Goal: Transaction & Acquisition: Purchase product/service

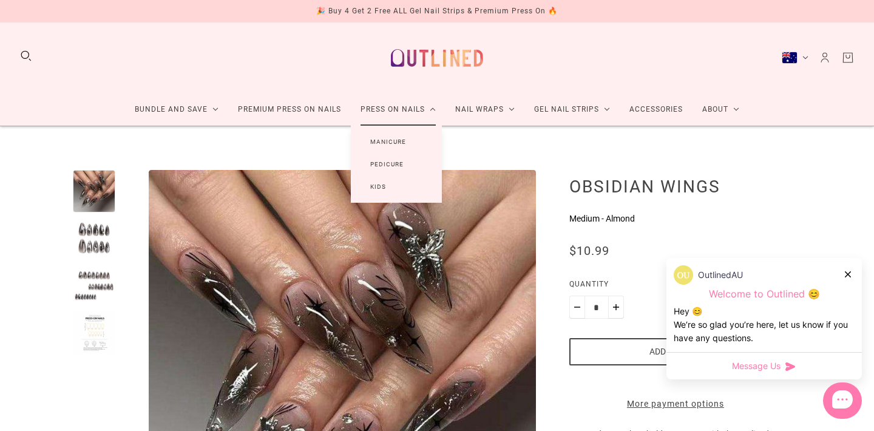
click at [410, 114] on link "Press On Nails" at bounding box center [398, 109] width 95 height 32
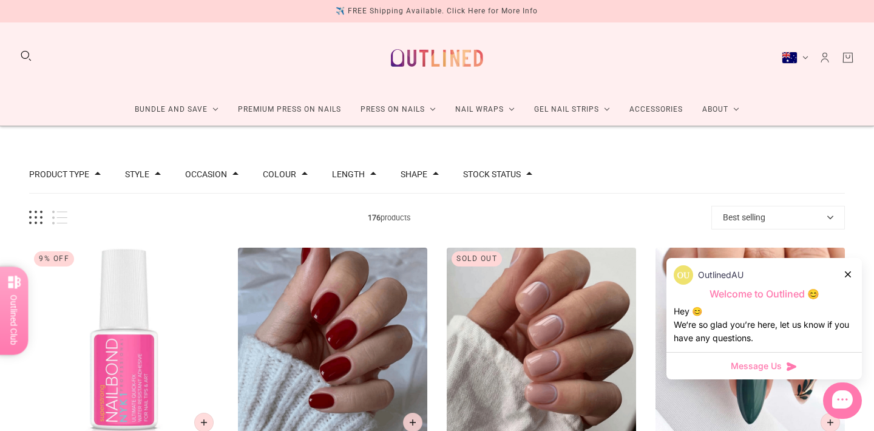
click at [850, 272] on icon at bounding box center [848, 274] width 6 height 6
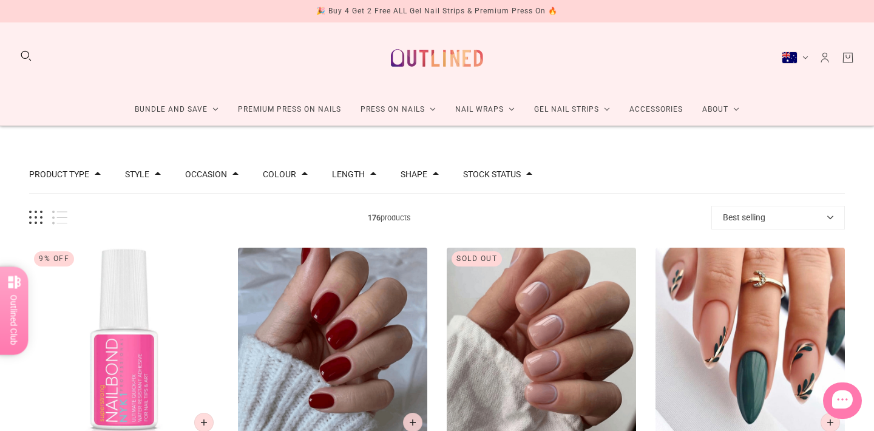
click at [274, 169] on div "Colour" at bounding box center [285, 174] width 45 height 13
click at [275, 175] on button "Colour" at bounding box center [279, 174] width 33 height 8
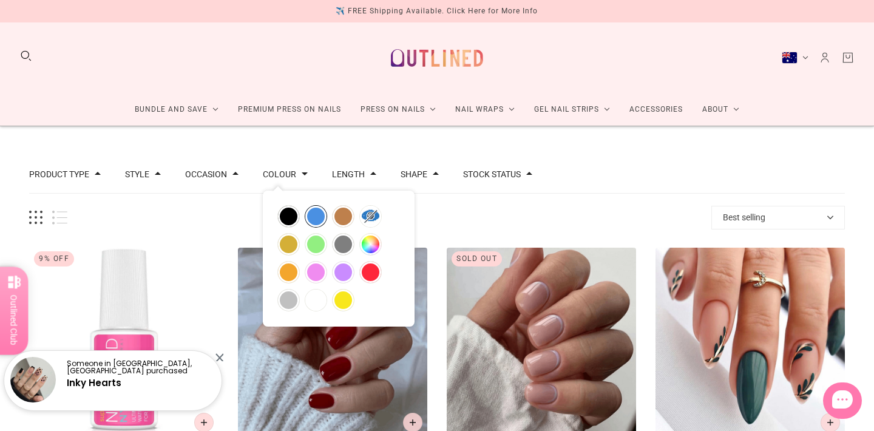
click at [317, 215] on button "blue" at bounding box center [315, 216] width 21 height 21
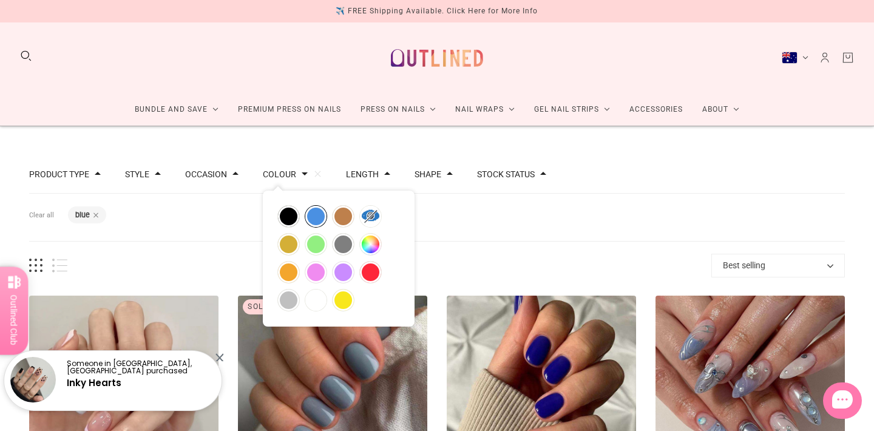
click at [218, 219] on div "Filters Clear all Colour: blue" at bounding box center [436, 218] width 815 height 48
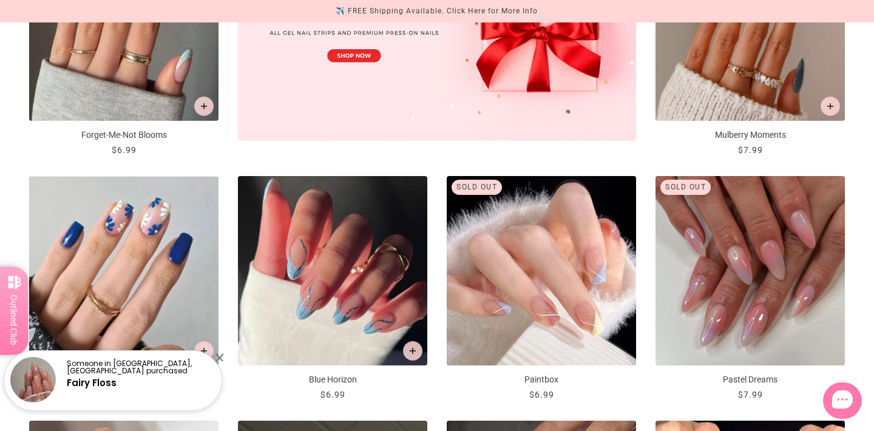
scroll to position [459, 0]
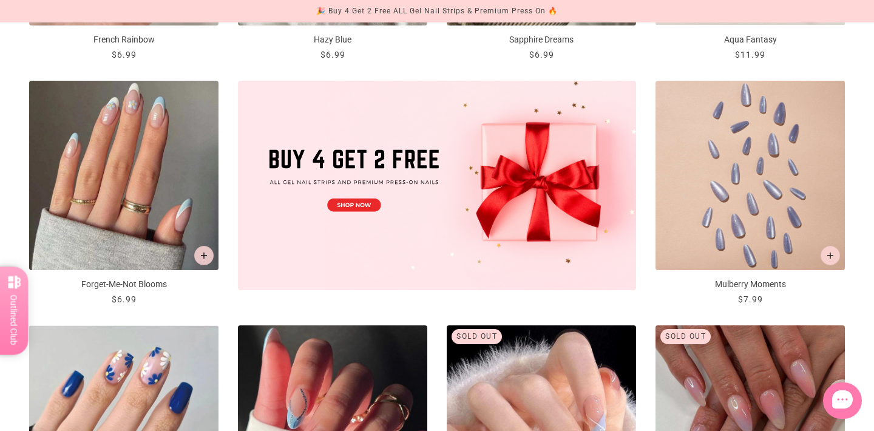
click at [707, 212] on img "Mulberry Moments" at bounding box center [749, 175] width 189 height 189
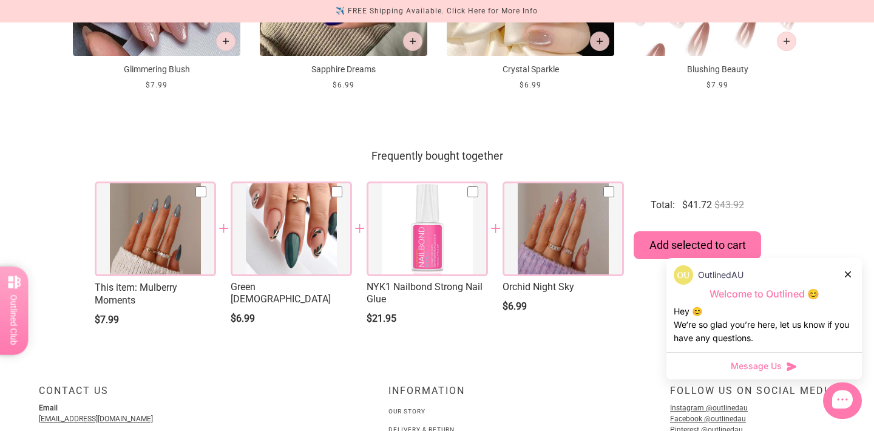
scroll to position [1482, 0]
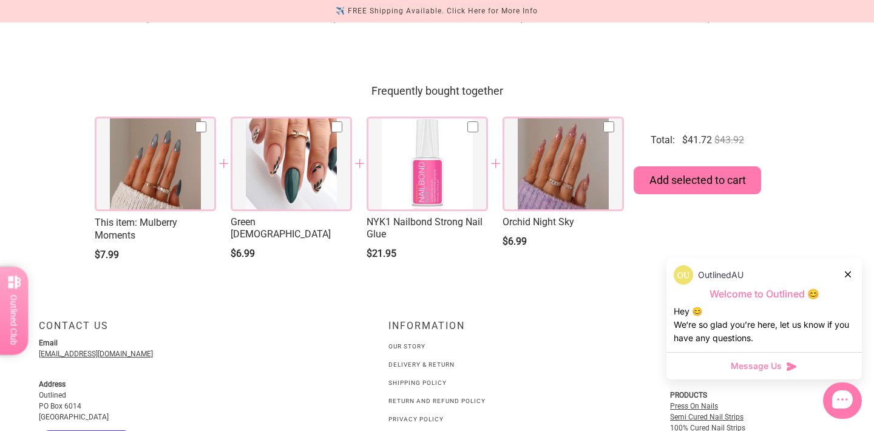
click at [276, 211] on div at bounding box center [291, 163] width 121 height 95
click at [275, 211] on div at bounding box center [291, 163] width 121 height 95
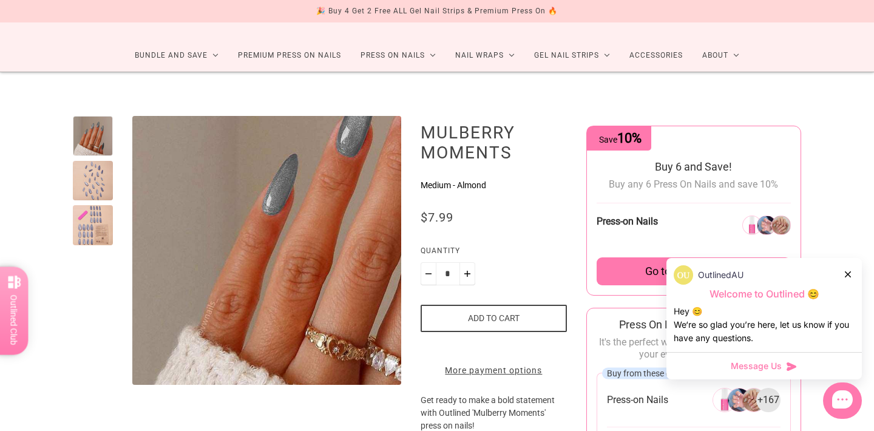
scroll to position [25, 0]
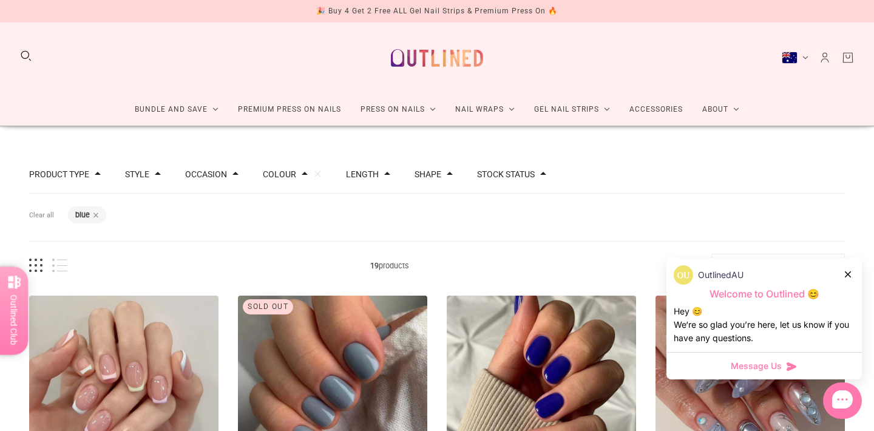
click at [845, 268] on div at bounding box center [848, 274] width 7 height 13
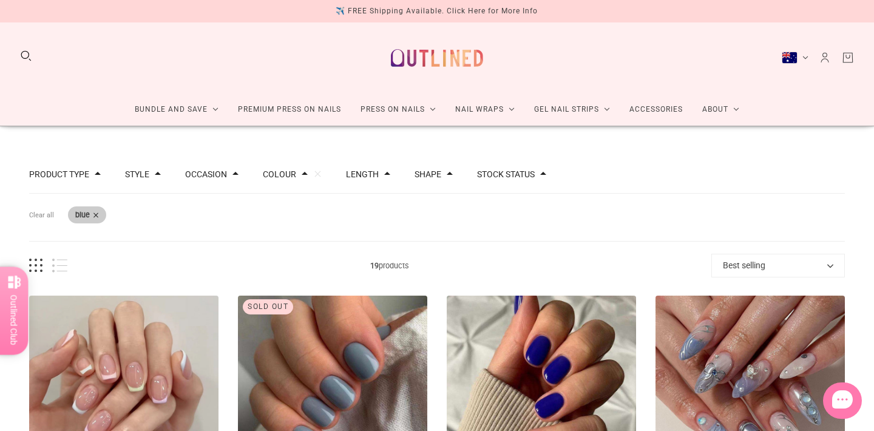
click at [95, 216] on span at bounding box center [96, 215] width 6 height 6
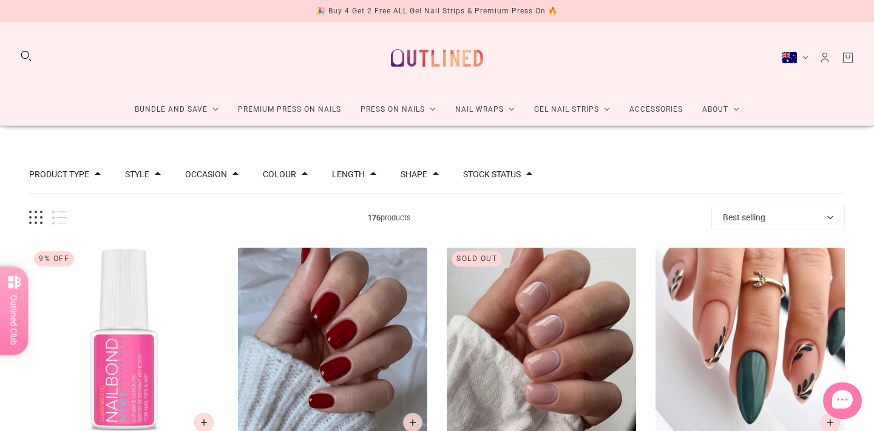
click at [34, 217] on button "Grid view" at bounding box center [35, 218] width 13 height 14
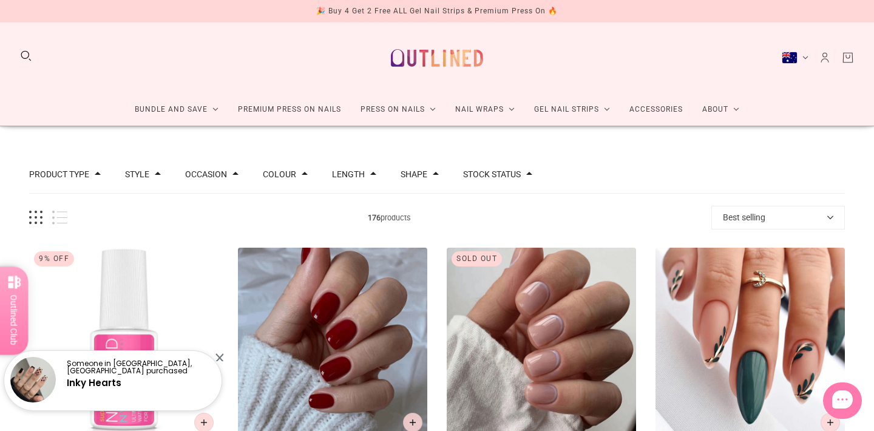
click at [58, 223] on button "List view" at bounding box center [59, 218] width 15 height 14
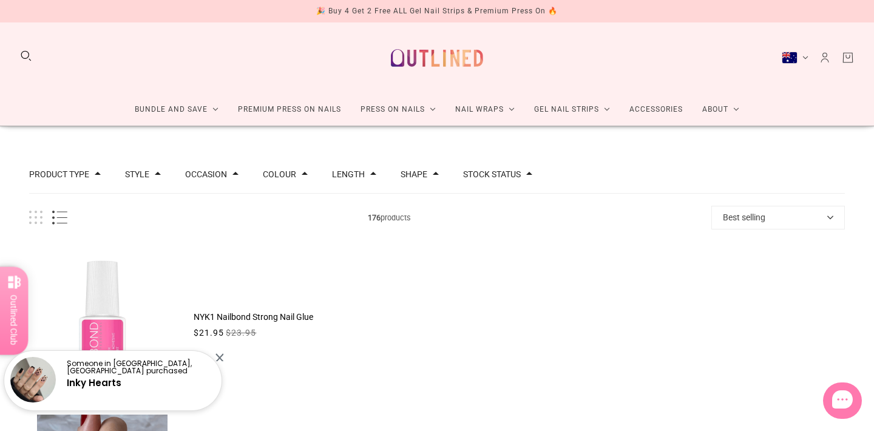
click at [58, 224] on button "List view" at bounding box center [59, 218] width 15 height 14
click at [225, 357] on div "Someone in Carseldine, Australia purchased Inky Hearts" at bounding box center [113, 375] width 226 height 73
click at [223, 357] on div "Someone in Carseldine, Australia purchased Inky Hearts" at bounding box center [113, 380] width 222 height 61
click at [221, 357] on div at bounding box center [219, 357] width 8 height 8
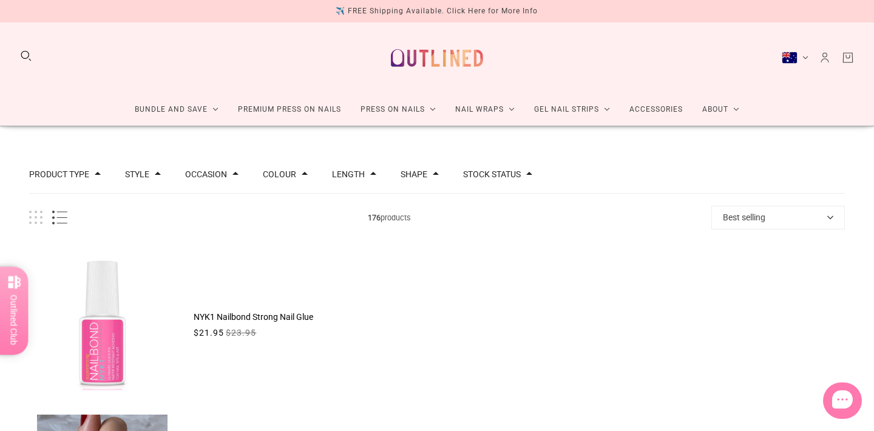
click at [418, 177] on button "Shape" at bounding box center [413, 174] width 27 height 8
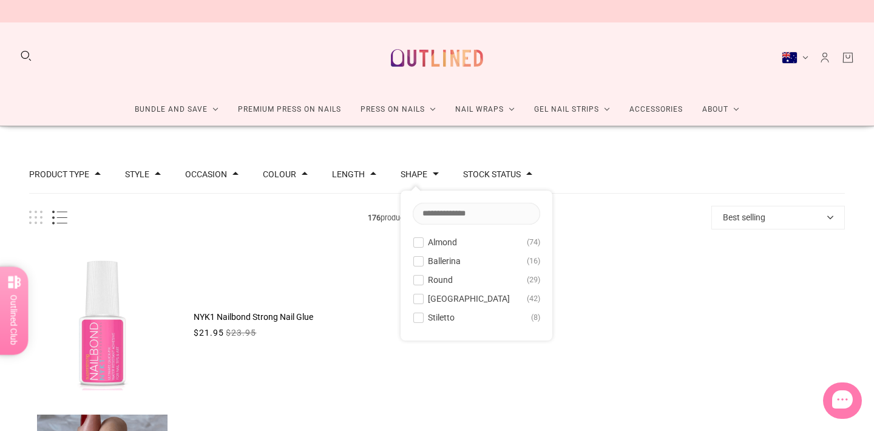
click at [425, 238] on button "Almond 74" at bounding box center [476, 242] width 127 height 15
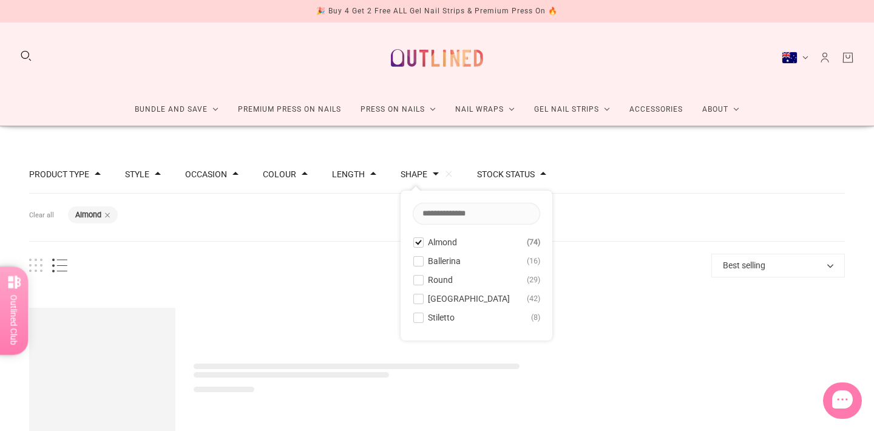
click at [367, 178] on div "Length" at bounding box center [354, 174] width 44 height 8
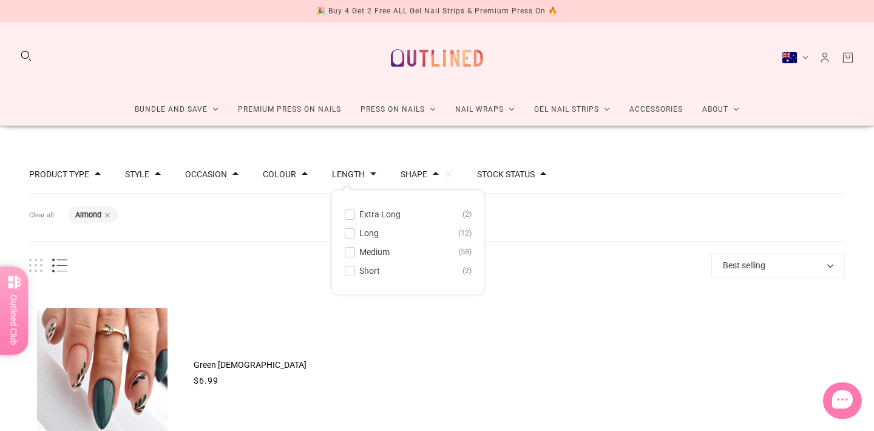
click at [374, 234] on span "Long" at bounding box center [368, 233] width 19 height 10
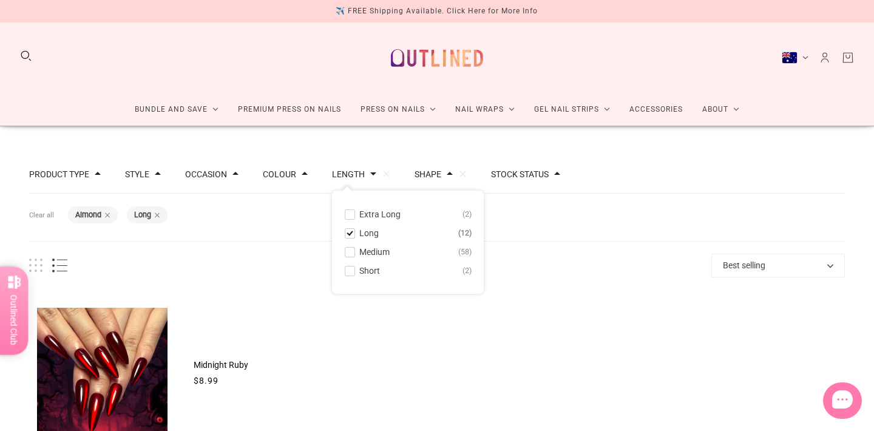
click at [295, 178] on div "Colour" at bounding box center [285, 174] width 45 height 13
click at [296, 175] on div "Colour" at bounding box center [285, 174] width 45 height 8
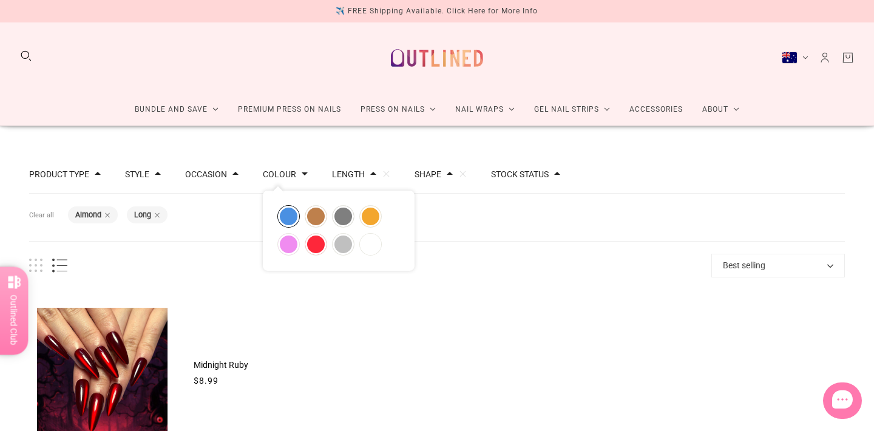
click at [286, 218] on button "blue" at bounding box center [288, 216] width 21 height 21
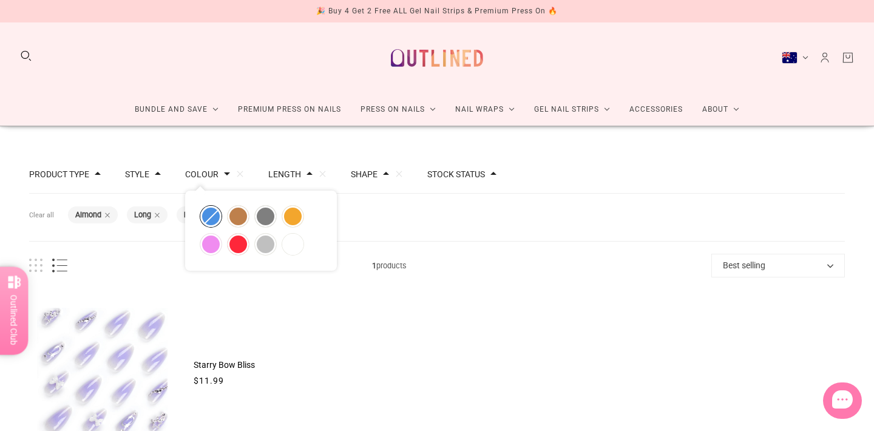
click at [220, 219] on button "blue" at bounding box center [210, 216] width 21 height 21
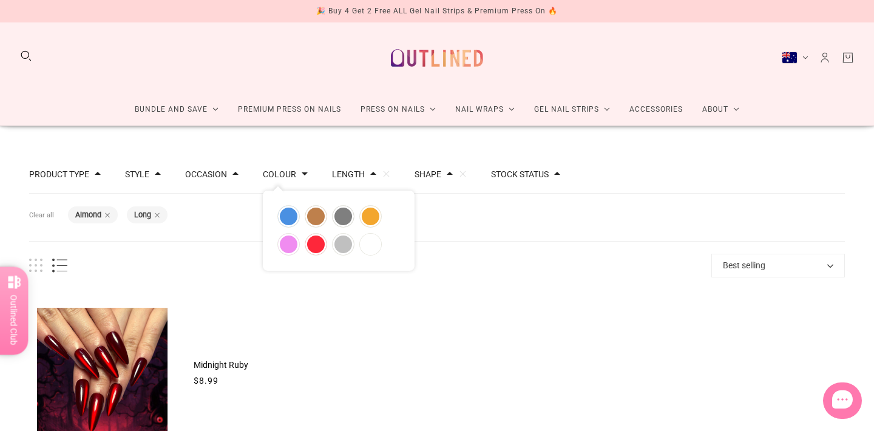
click at [221, 175] on button "Occasion" at bounding box center [206, 174] width 42 height 8
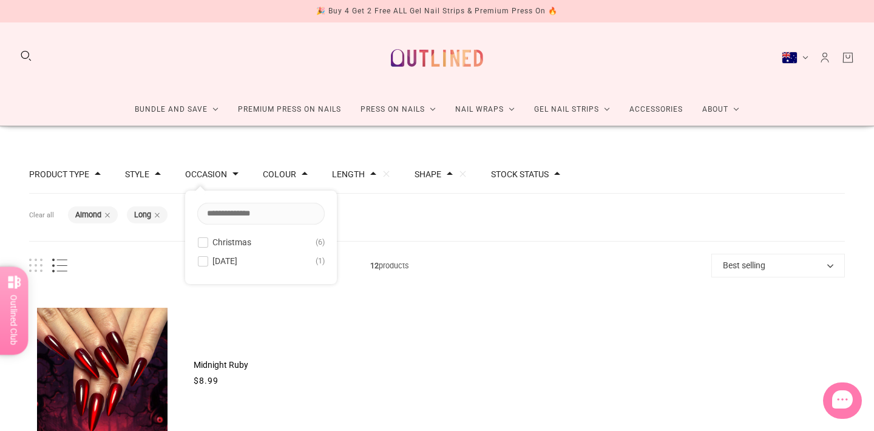
click at [160, 175] on span at bounding box center [158, 173] width 6 height 6
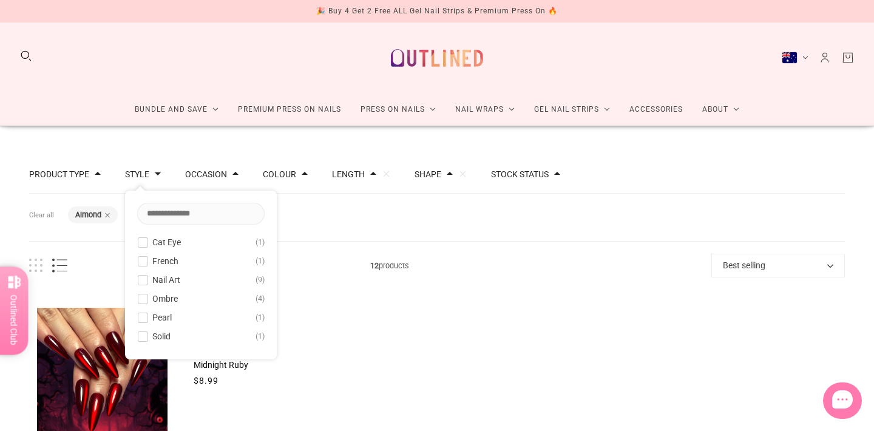
click at [99, 176] on span at bounding box center [98, 173] width 6 height 6
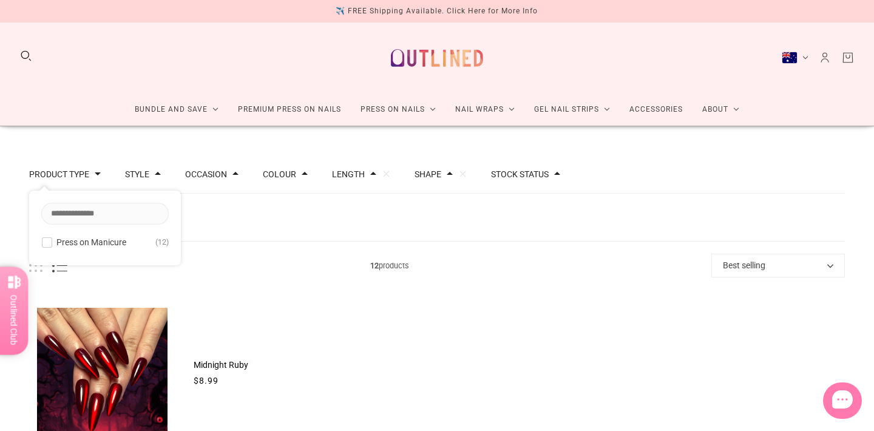
click at [99, 176] on span at bounding box center [98, 173] width 6 height 6
